Goal: Task Accomplishment & Management: Manage account settings

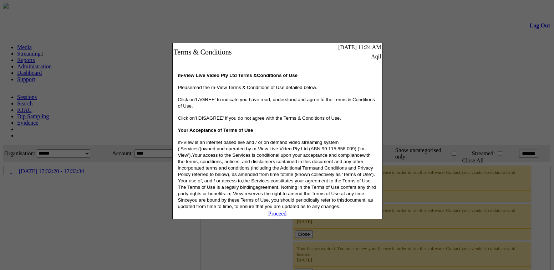
click at [281, 217] on link "Proceed" at bounding box center [277, 214] width 19 height 6
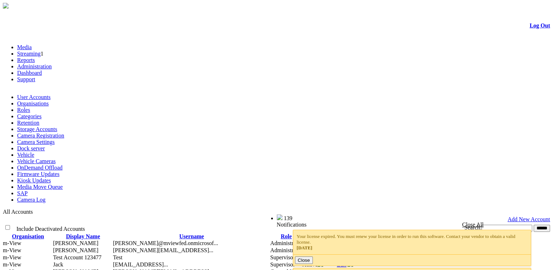
click at [55, 139] on link "Camera Settings" at bounding box center [35, 142] width 37 height 6
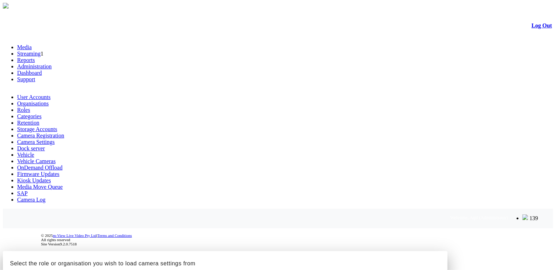
scroll to position [61, 0]
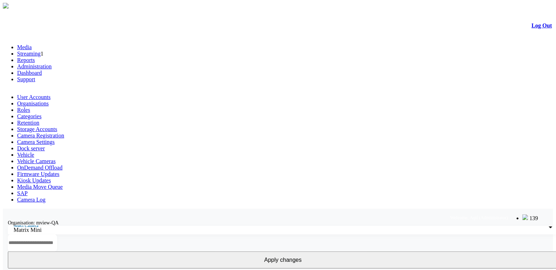
click at [64, 133] on link "Camera Registration" at bounding box center [40, 136] width 47 height 6
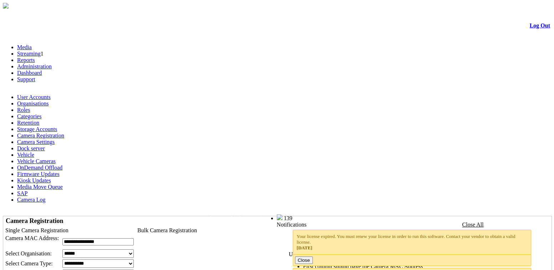
click at [529, 29] on link "Log Out" at bounding box center [539, 25] width 20 height 6
